Goal: Book appointment/travel/reservation

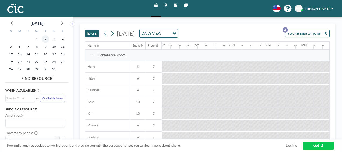
scroll to position [0, 541]
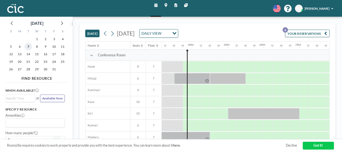
click at [30, 47] on span "7" at bounding box center [28, 47] width 8 height 8
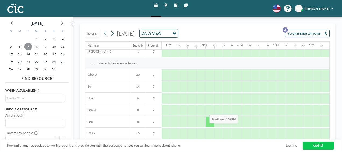
scroll to position [318, 456]
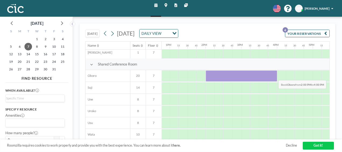
drag, startPoint x: 208, startPoint y: 74, endPoint x: 274, endPoint y: 75, distance: 65.8
click at [274, 75] on div at bounding box center [241, 75] width 71 height 11
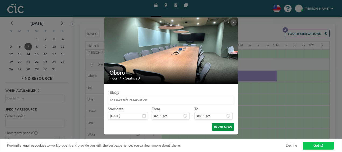
scroll to position [555, 0]
click at [219, 126] on button "BOOK NOW" at bounding box center [223, 127] width 22 height 8
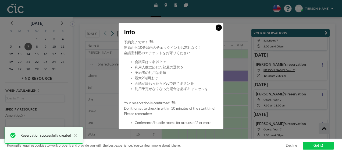
scroll to position [44, 0]
click at [217, 26] on button at bounding box center [218, 27] width 6 height 6
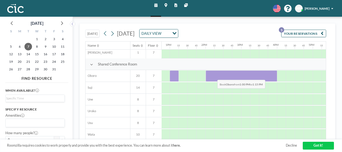
click at [171, 75] on div at bounding box center [174, 75] width 9 height 11
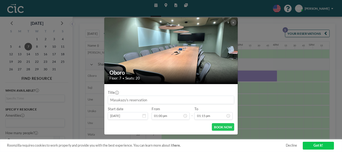
scroll to position [460, 0]
click at [232, 24] on button at bounding box center [233, 22] width 6 height 6
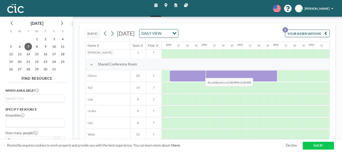
drag, startPoint x: 175, startPoint y: 75, endPoint x: 201, endPoint y: 73, distance: 26.4
click at [201, 73] on div at bounding box center [188, 75] width 36 height 11
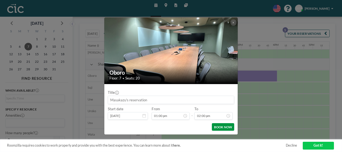
click at [227, 127] on button "BOOK NOW" at bounding box center [223, 127] width 22 height 8
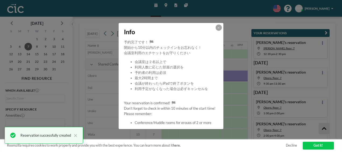
scroll to position [66, 0]
click at [218, 28] on icon at bounding box center [218, 27] width 2 height 3
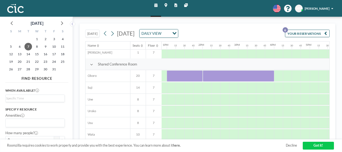
scroll to position [318, 458]
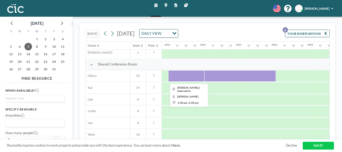
drag, startPoint x: 183, startPoint y: 75, endPoint x: 179, endPoint y: 74, distance: 3.7
click at [179, 74] on div at bounding box center [186, 75] width 36 height 11
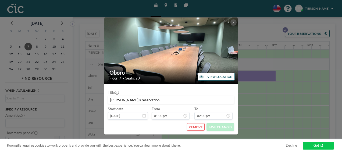
scroll to position [486, 0]
click at [200, 127] on button "REMOVE" at bounding box center [196, 127] width 18 height 8
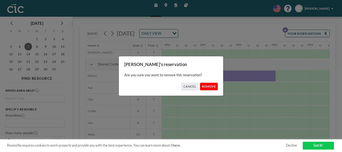
click at [209, 87] on button "REMOVE" at bounding box center [209, 86] width 18 height 8
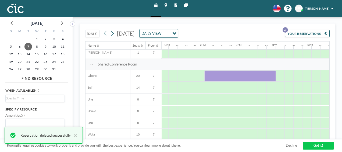
click at [239, 78] on div at bounding box center [239, 75] width 71 height 11
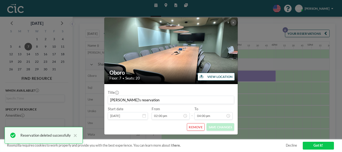
scroll to position [555, 0]
click at [196, 128] on button "REMOVE" at bounding box center [196, 127] width 18 height 8
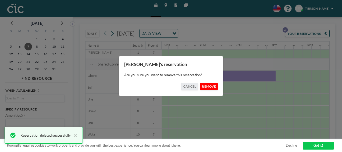
click at [209, 87] on button "REMOVE" at bounding box center [209, 86] width 18 height 8
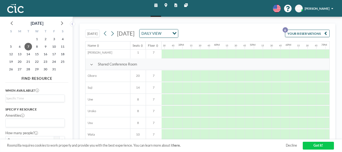
scroll to position [318, 525]
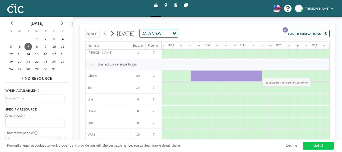
drag, startPoint x: 196, startPoint y: 74, endPoint x: 258, endPoint y: 73, distance: 62.3
click at [258, 73] on div at bounding box center [225, 75] width 71 height 11
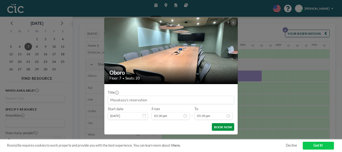
scroll to position [607, 0]
click at [225, 127] on button "BOOK NOW" at bounding box center [223, 127] width 22 height 8
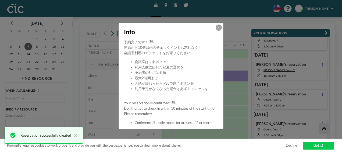
scroll to position [44, 0]
click at [218, 28] on icon at bounding box center [218, 27] width 2 height 3
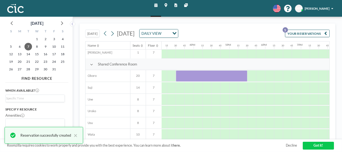
scroll to position [318, 523]
